Goal: Navigation & Orientation: Understand site structure

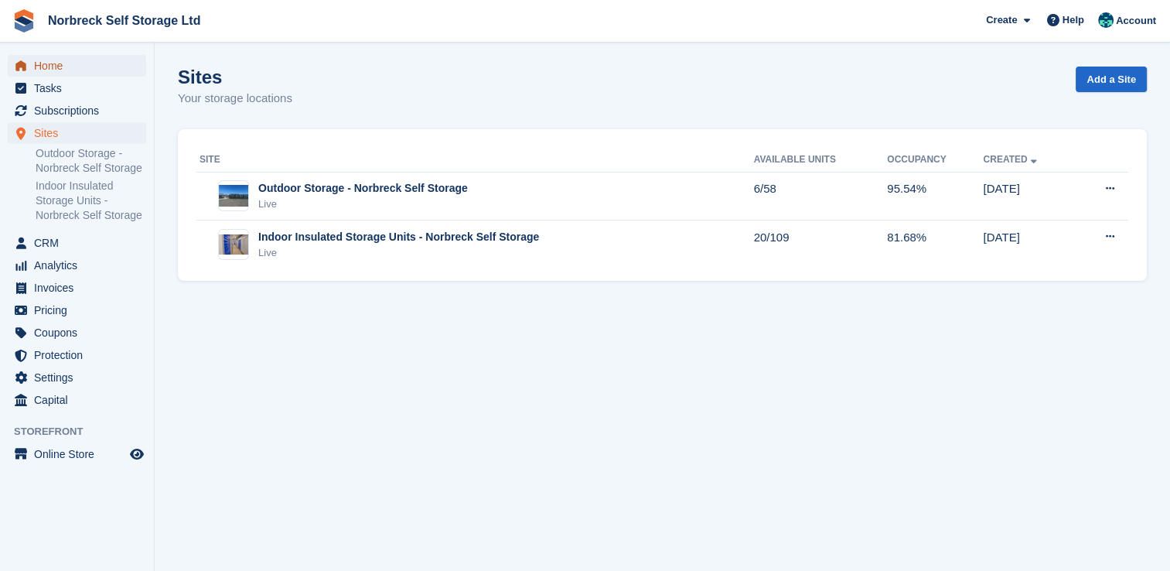
click at [56, 70] on span "Home" at bounding box center [80, 66] width 93 height 22
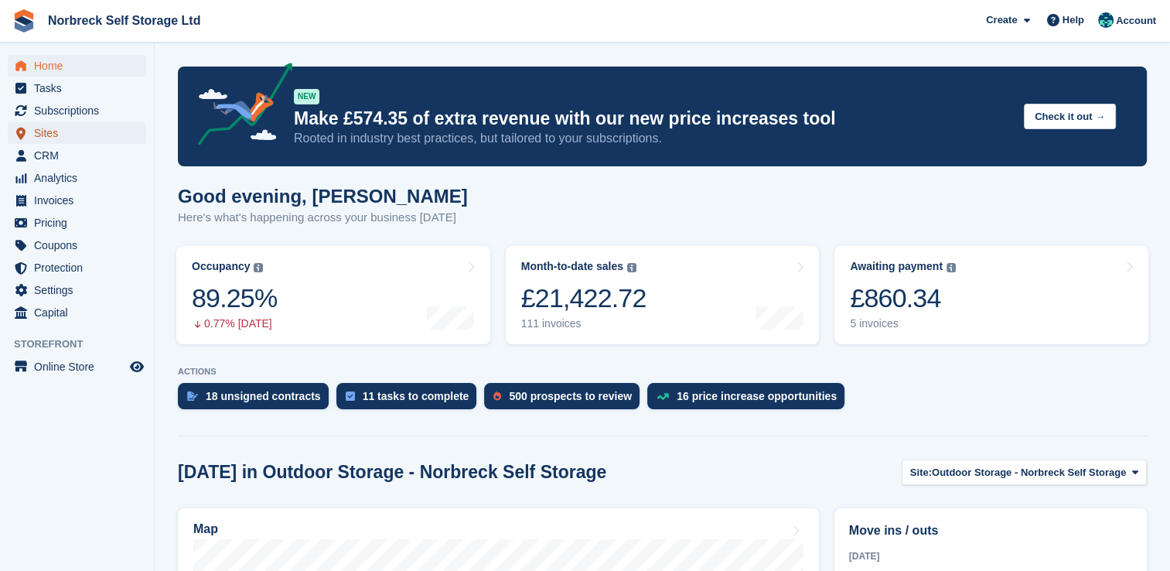
click at [57, 135] on span "Sites" at bounding box center [80, 133] width 93 height 22
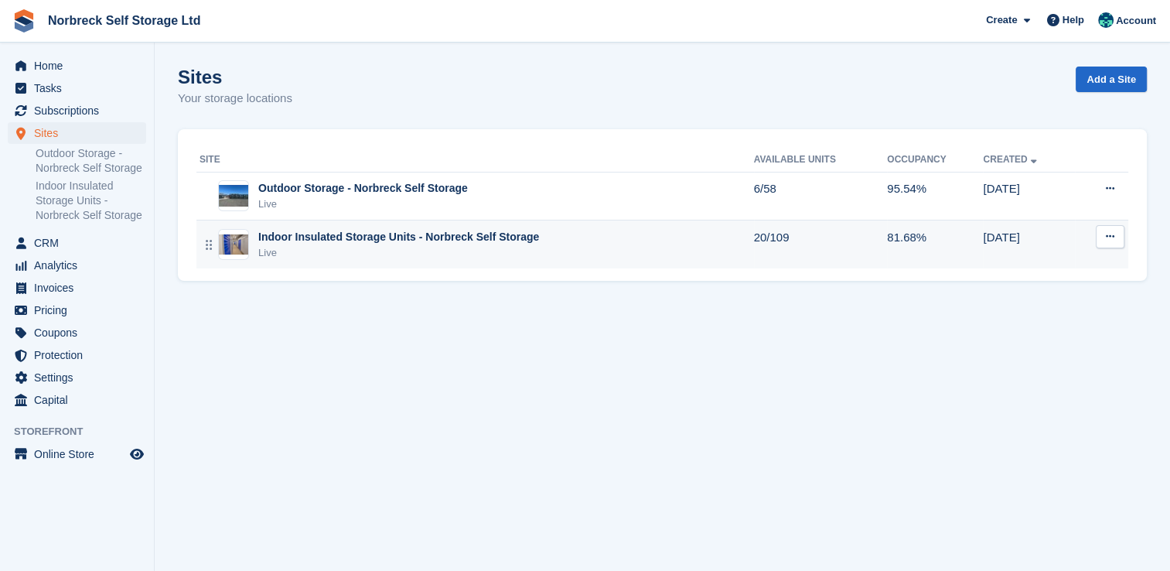
click at [365, 247] on div "Live" at bounding box center [398, 252] width 281 height 15
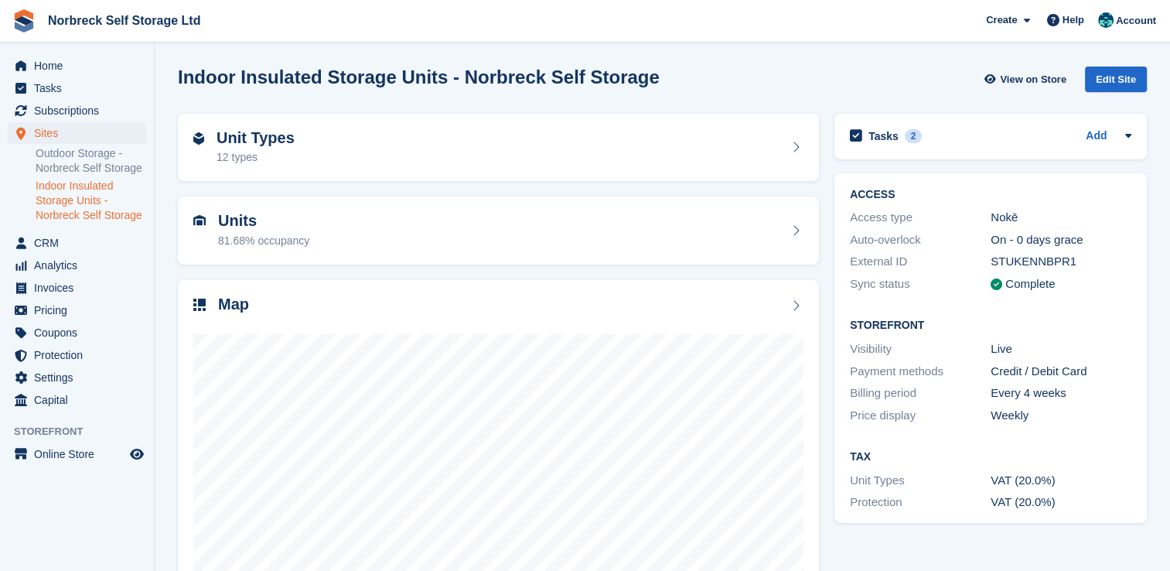
scroll to position [88, 0]
click at [54, 103] on span "Subscriptions" at bounding box center [80, 111] width 93 height 22
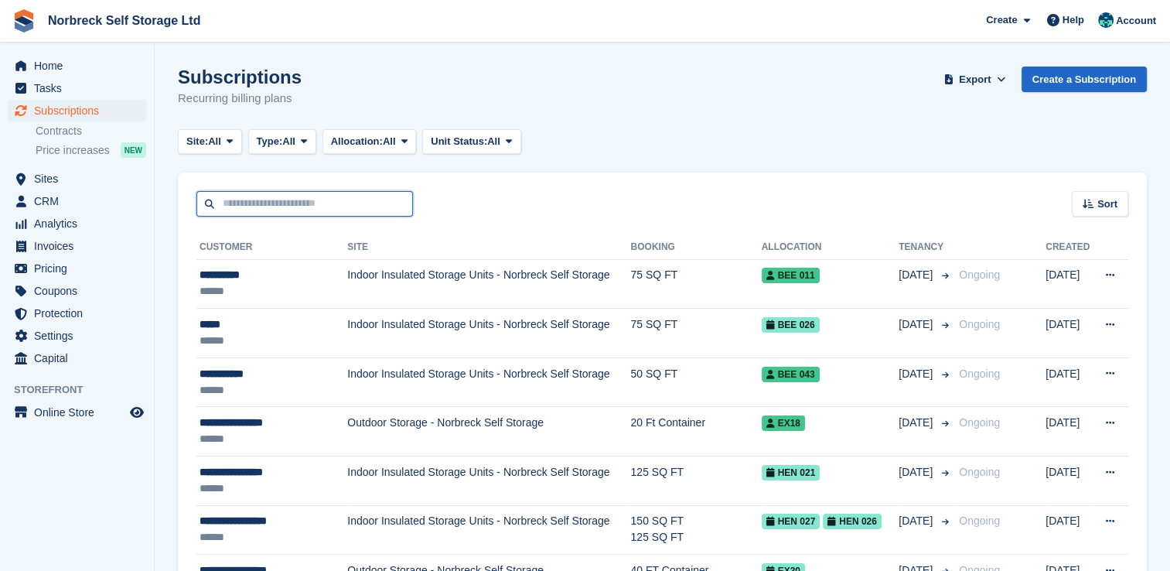
click at [234, 203] on input "text" at bounding box center [305, 204] width 217 height 26
type input "****"
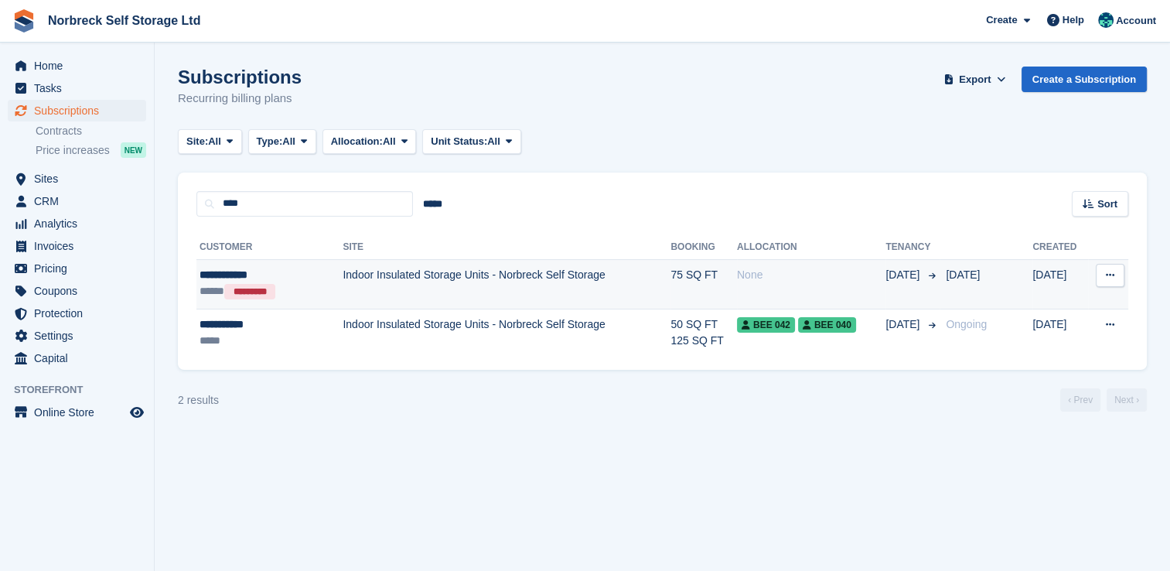
click at [300, 286] on div "***** *********" at bounding box center [257, 291] width 114 height 16
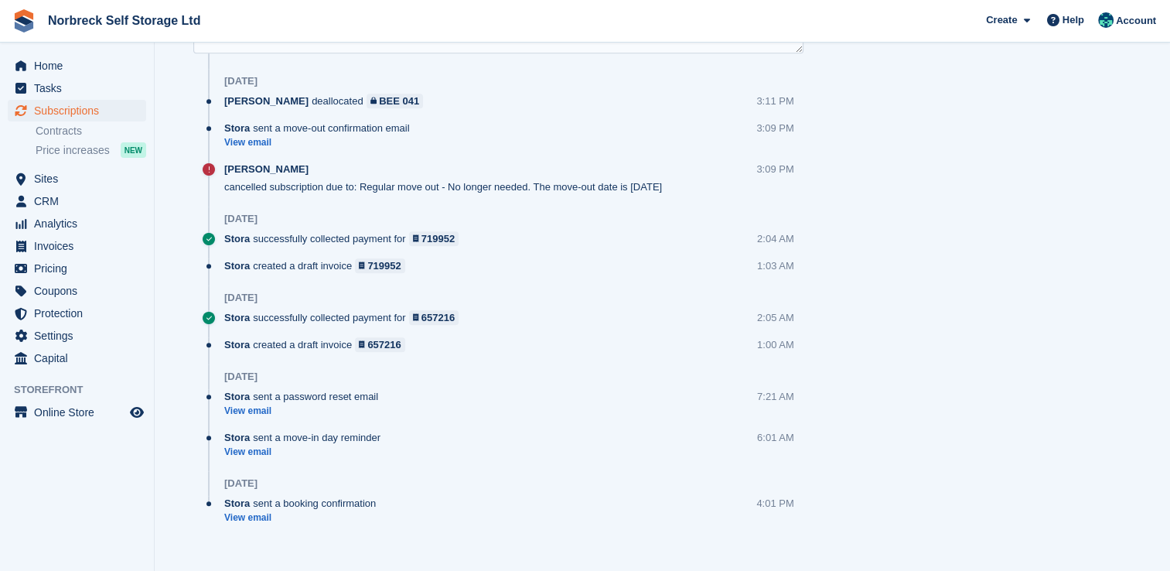
scroll to position [887, 0]
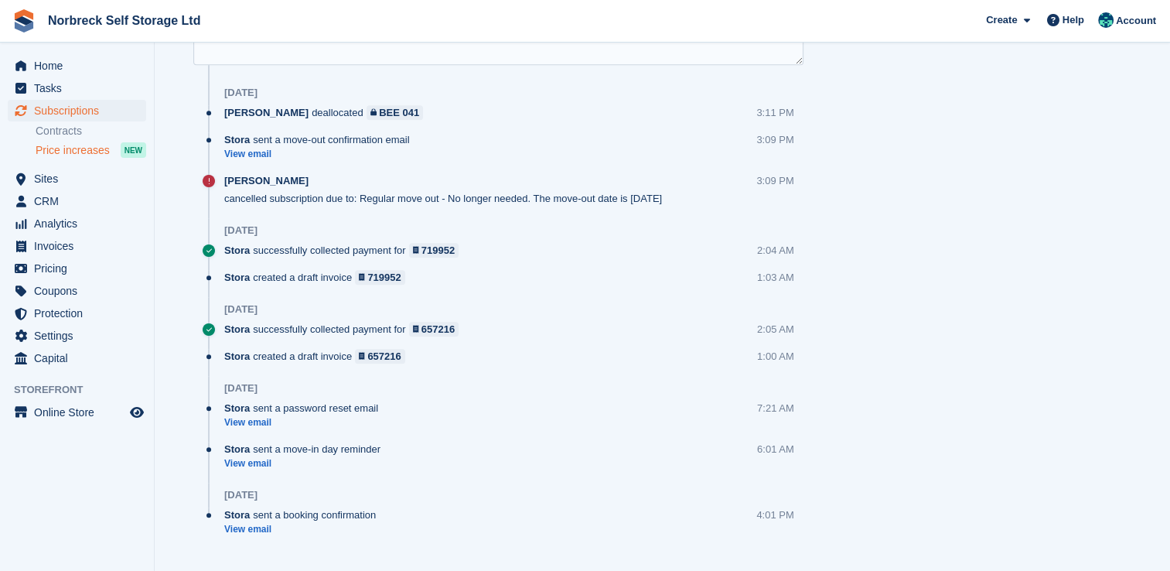
click at [82, 153] on span "Price increases" at bounding box center [73, 150] width 74 height 15
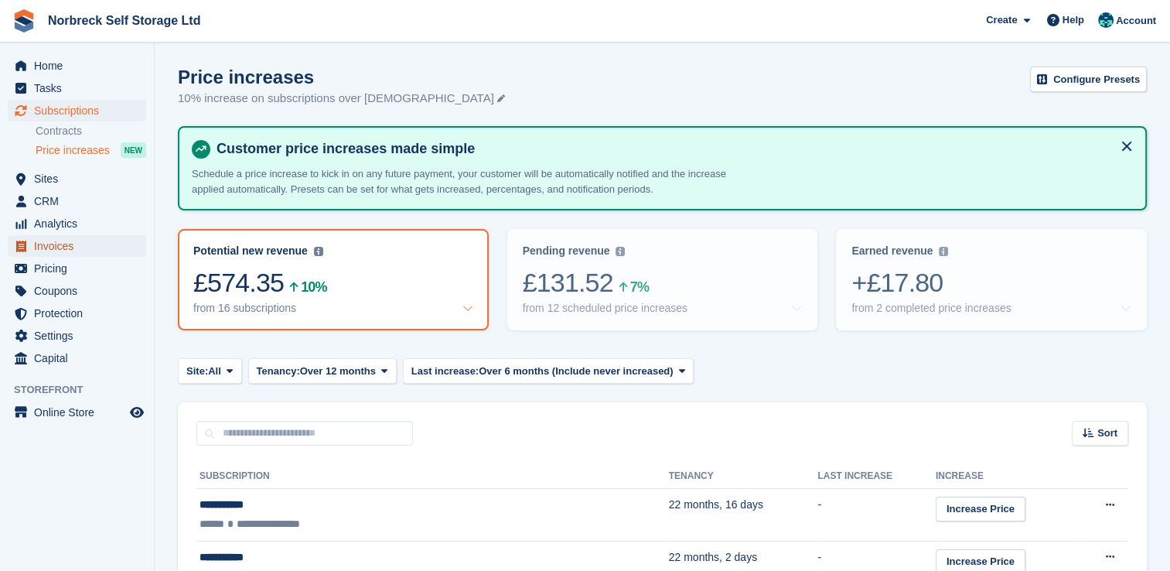
click at [54, 244] on span "Invoices" at bounding box center [80, 246] width 93 height 22
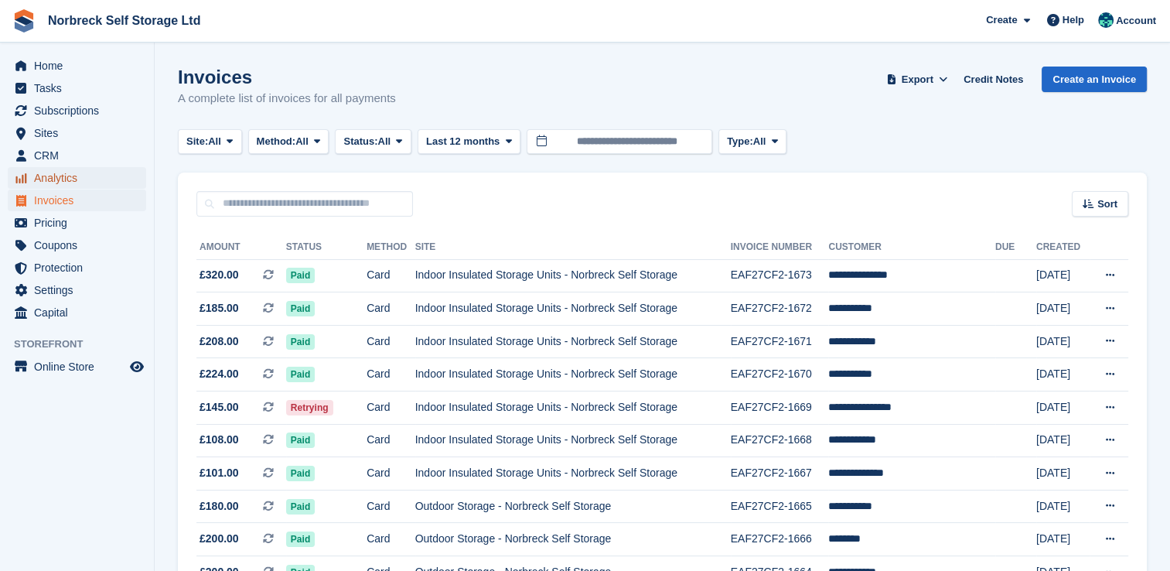
click at [54, 175] on span "Analytics" at bounding box center [80, 178] width 93 height 22
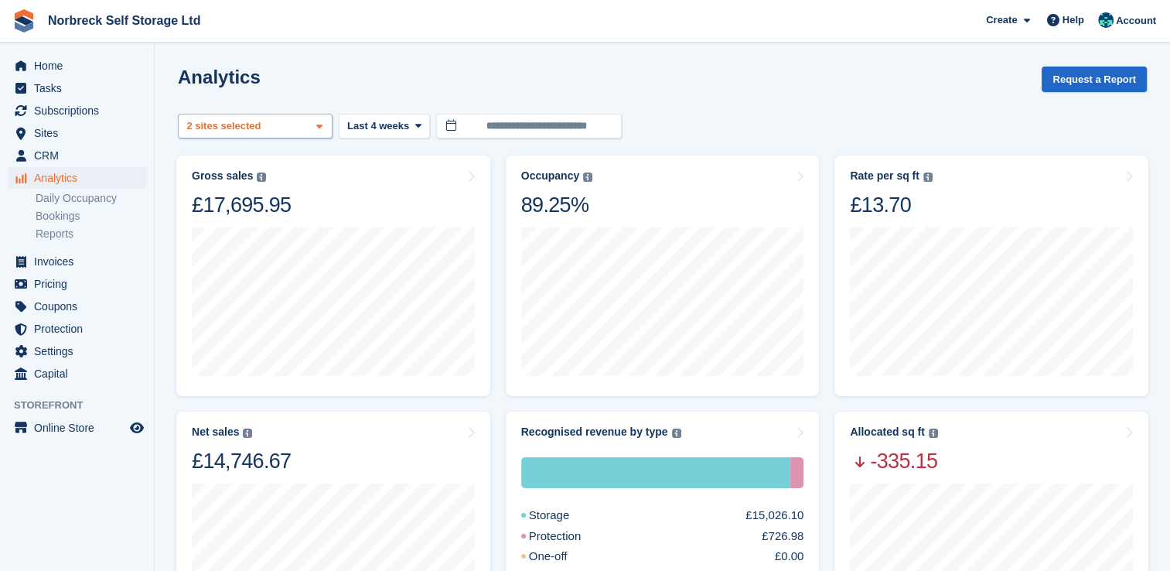
click at [322, 126] on icon at bounding box center [319, 126] width 6 height 10
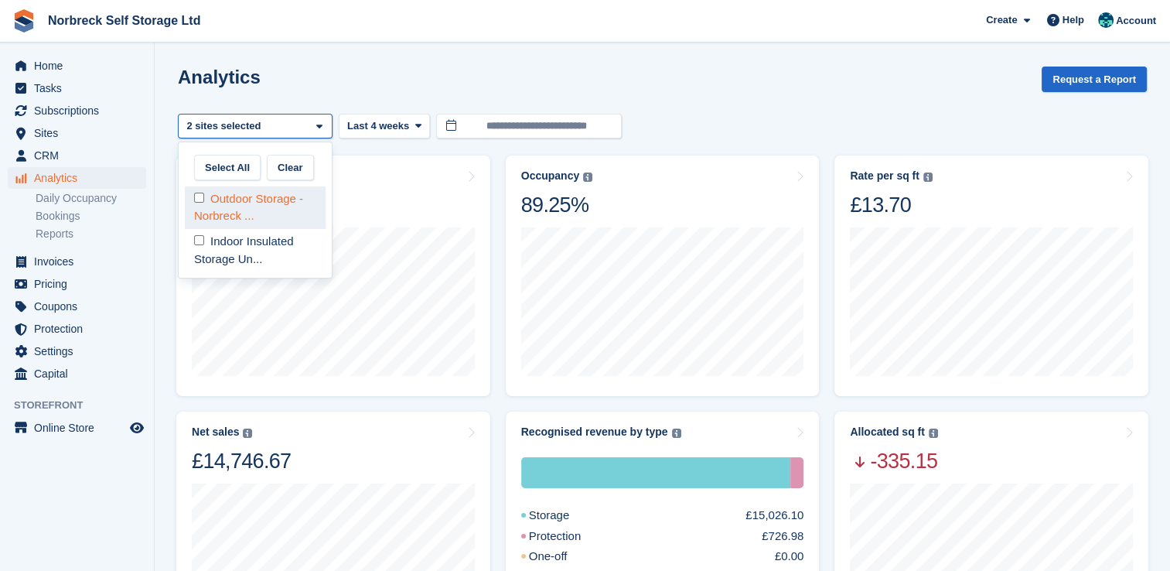
click at [282, 201] on div "Outdoor Storage - Norbreck ..." at bounding box center [255, 207] width 141 height 43
select select "****"
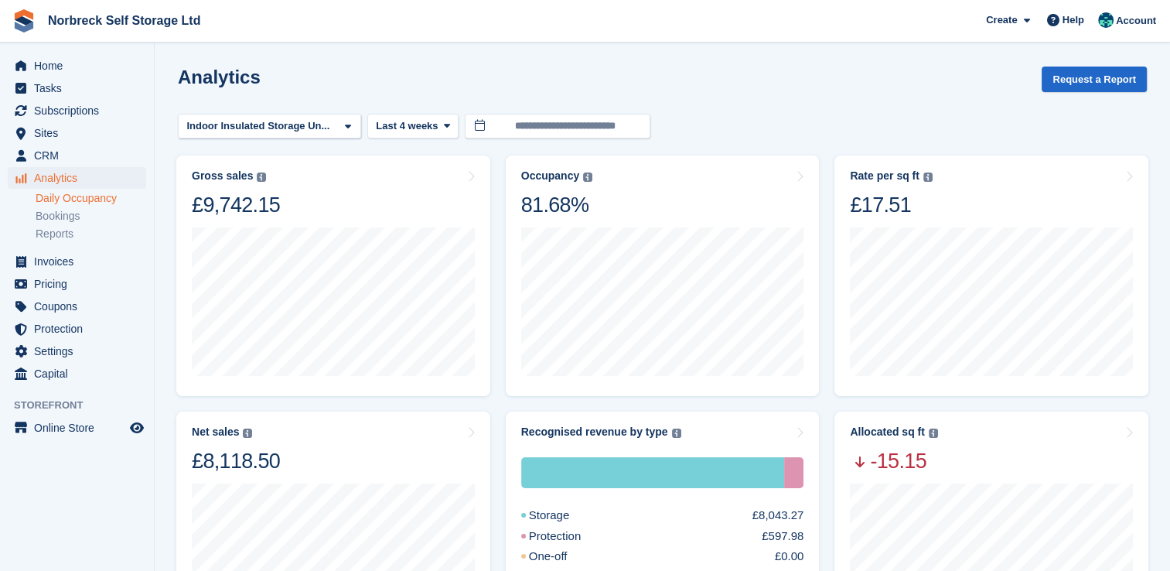
click at [87, 197] on link "Daily Occupancy" at bounding box center [91, 198] width 111 height 15
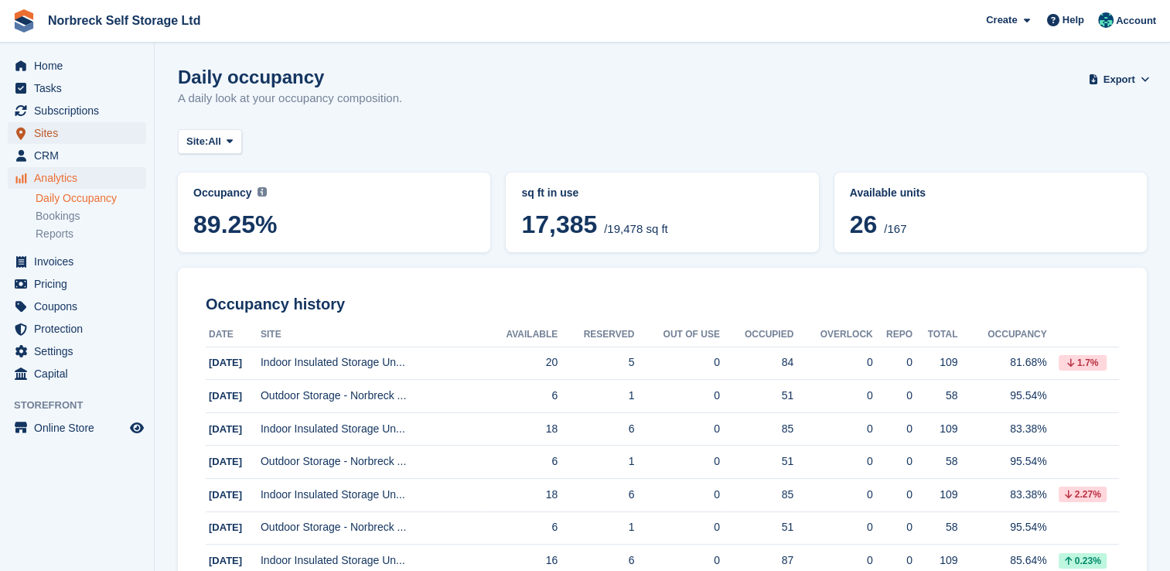
click at [48, 138] on span "Sites" at bounding box center [80, 133] width 93 height 22
